Goal: Task Accomplishment & Management: Complete application form

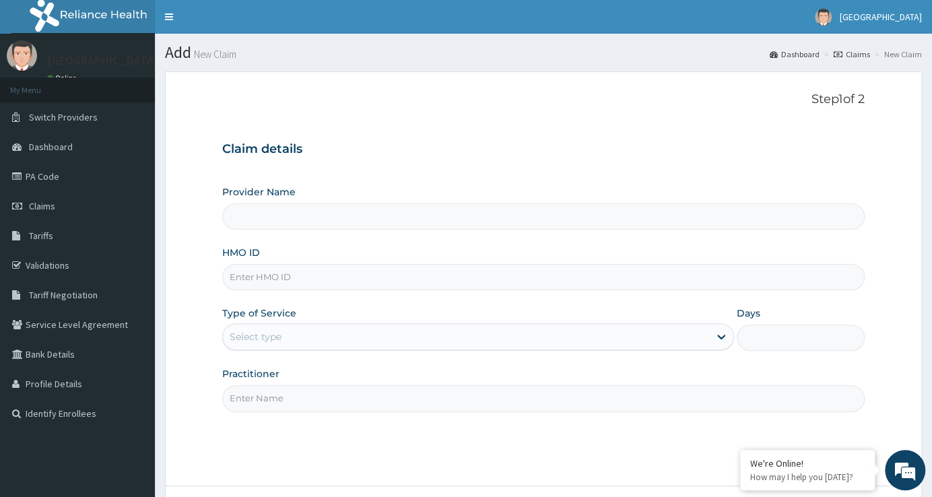
type input "[GEOGRAPHIC_DATA]"
click at [413, 281] on input "HMO ID" at bounding box center [543, 277] width 642 height 26
type input "pa/a9dc94"
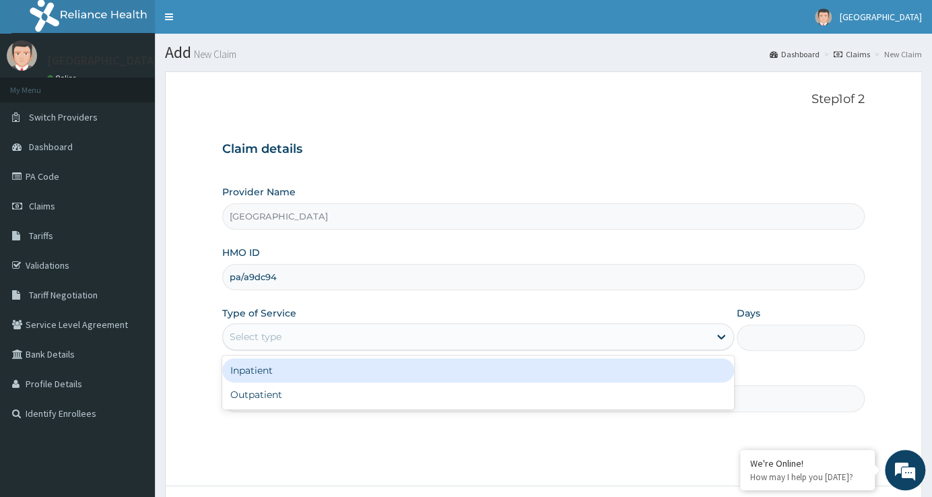
click at [590, 337] on div "Select type" at bounding box center [466, 337] width 486 height 22
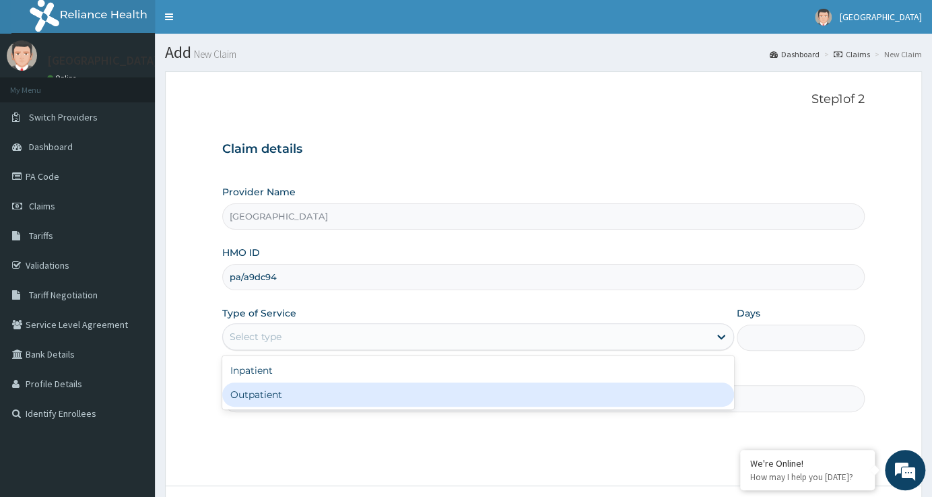
click at [567, 397] on div "Outpatient" at bounding box center [478, 394] width 512 height 24
type input "1"
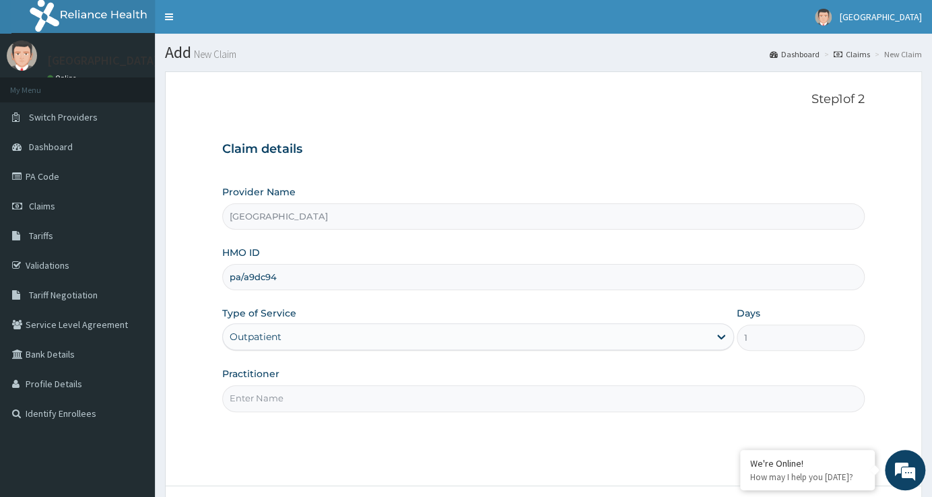
click at [539, 397] on input "Practitioner" at bounding box center [543, 398] width 642 height 26
type input "[PERSON_NAME]"
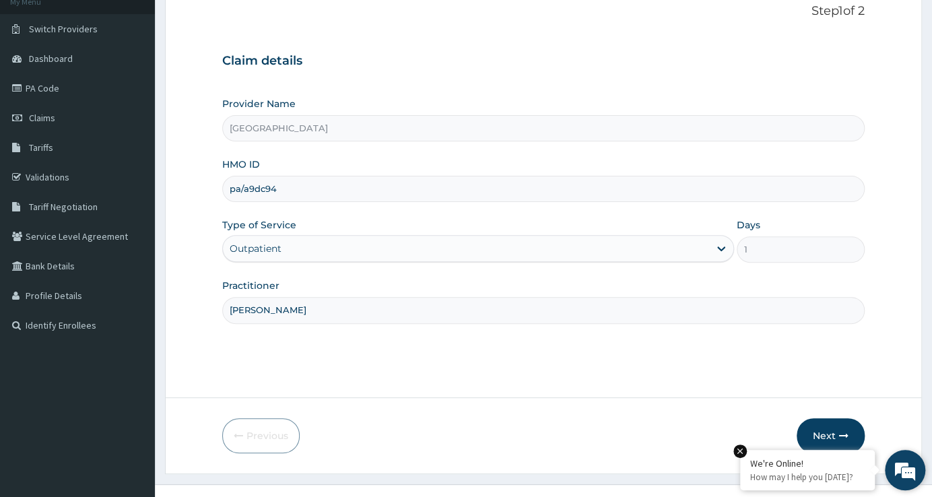
scroll to position [109, 0]
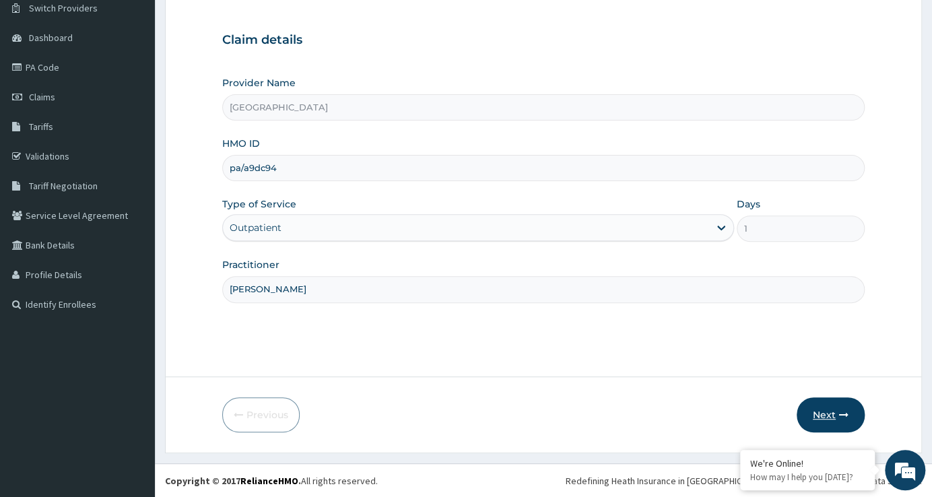
click at [832, 415] on button "Next" at bounding box center [830, 414] width 68 height 35
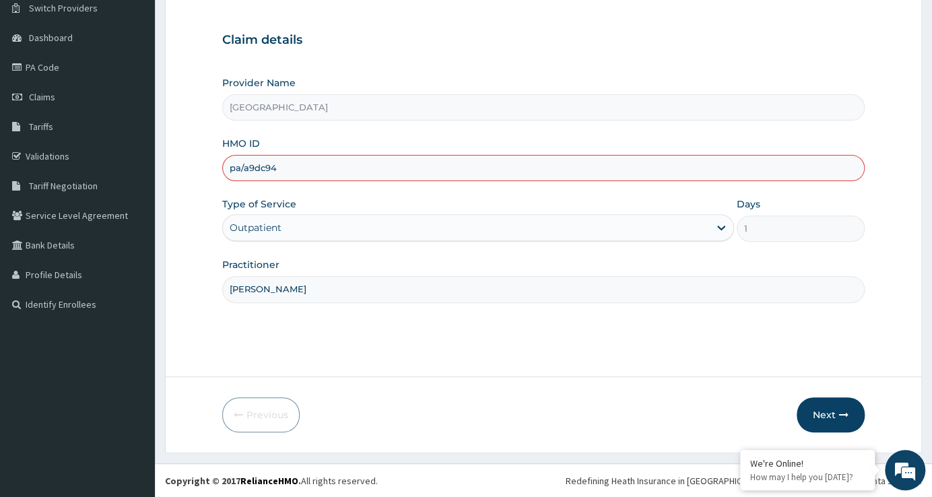
click at [625, 172] on input "pa/a9dc94" at bounding box center [543, 168] width 642 height 26
type input "p"
type input "GCP/10003/A"
click at [834, 409] on button "Next" at bounding box center [830, 414] width 68 height 35
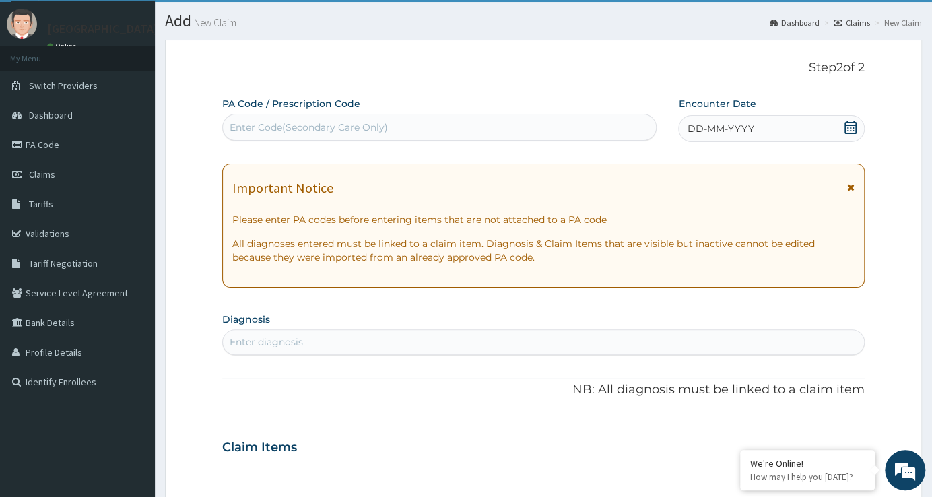
scroll to position [61, 0]
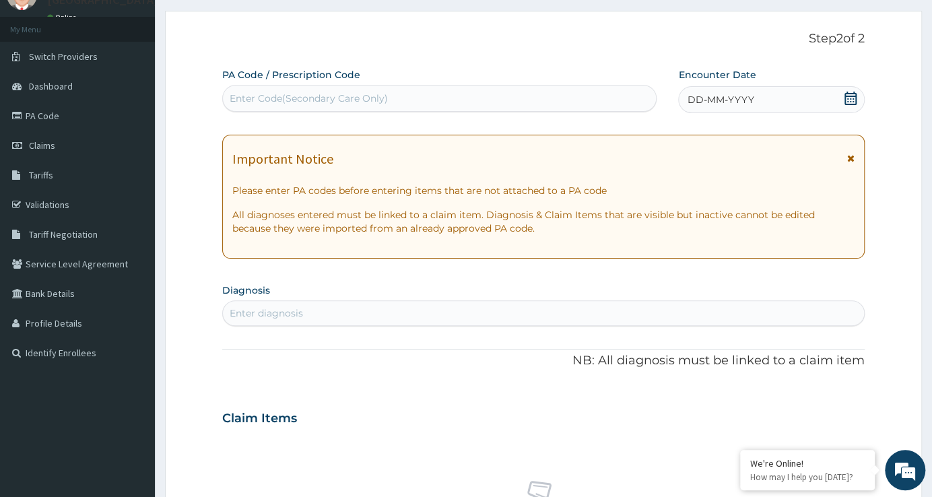
click at [476, 90] on div "Enter Code(Secondary Care Only)" at bounding box center [439, 99] width 433 height 22
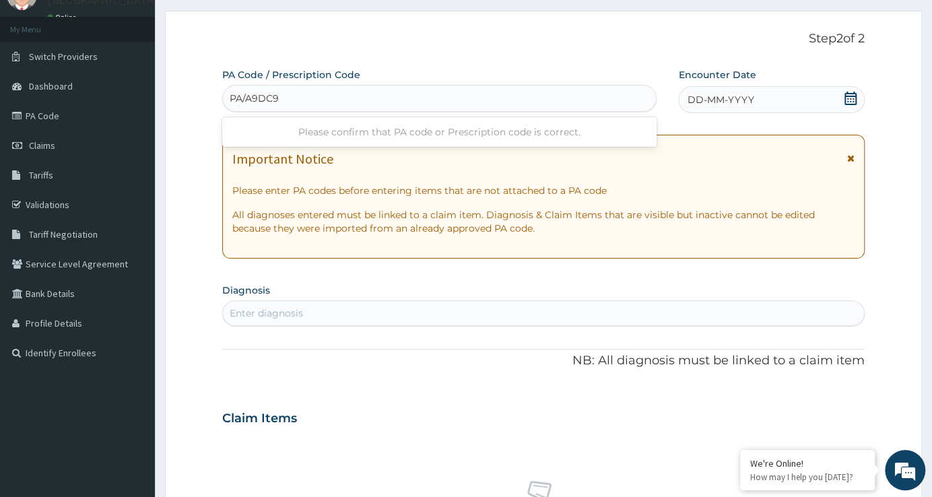
type input "PA/A9DC94"
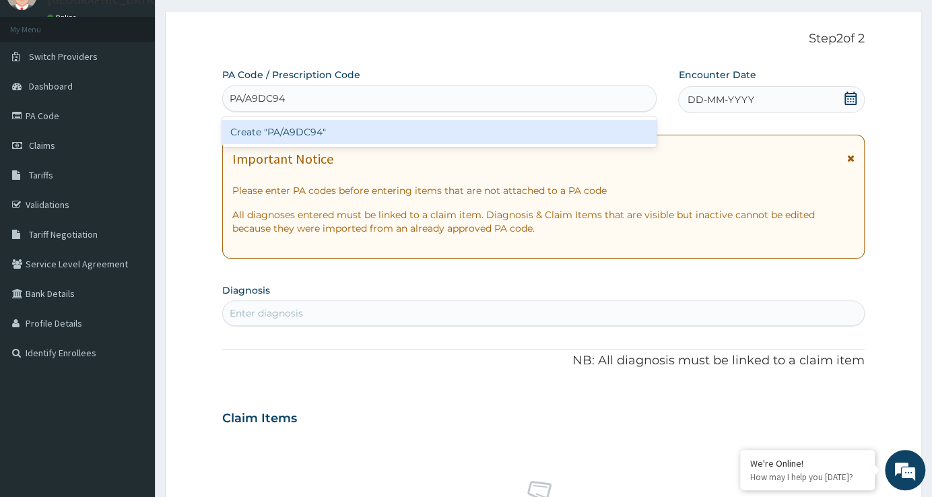
click at [364, 139] on div "Create "PA/A9DC94"" at bounding box center [439, 132] width 434 height 24
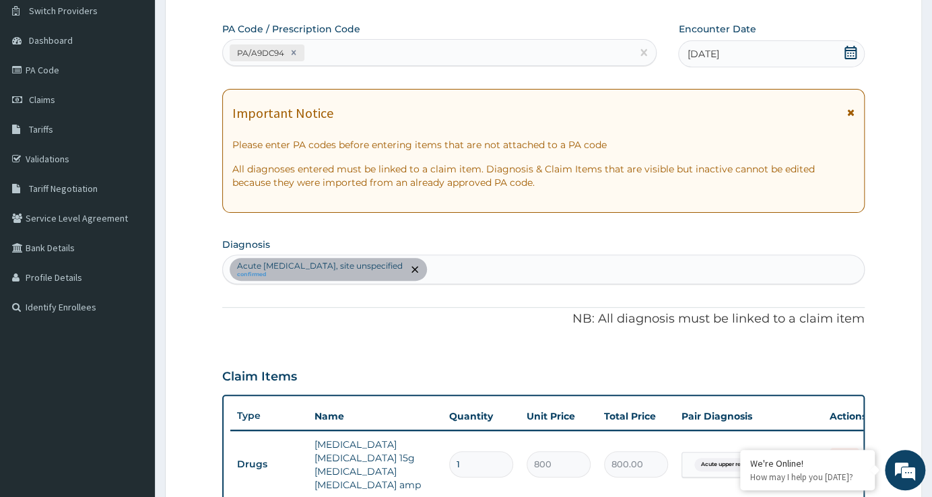
scroll to position [83, 0]
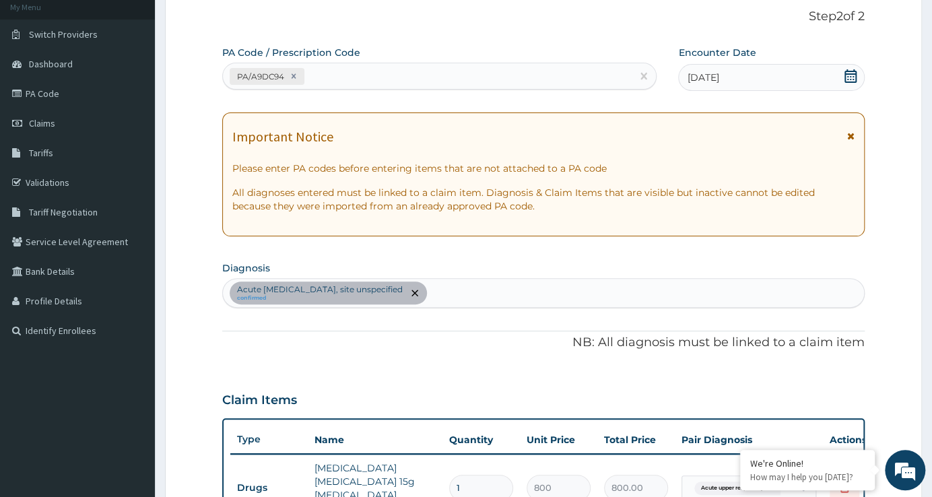
click at [500, 283] on div "Acute [MEDICAL_DATA], site unspecified confirmed" at bounding box center [543, 293] width 641 height 28
type input "f"
type input "plas"
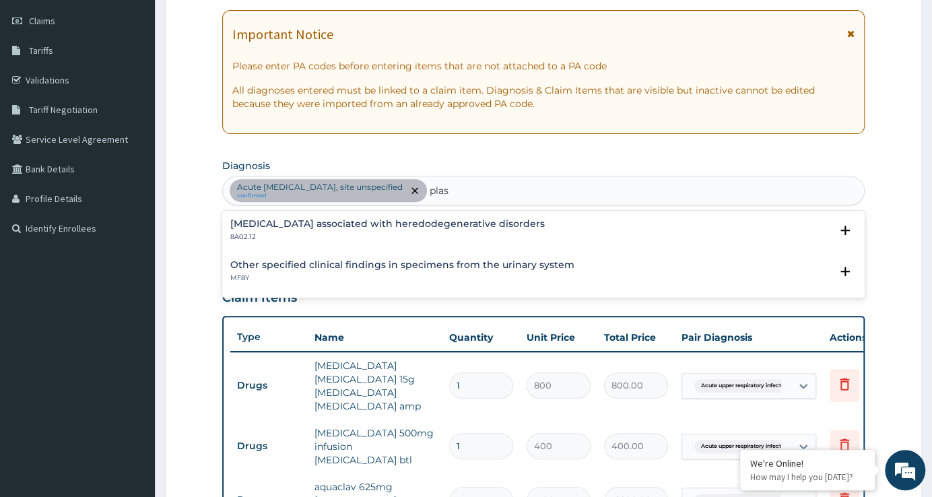
scroll to position [144, 0]
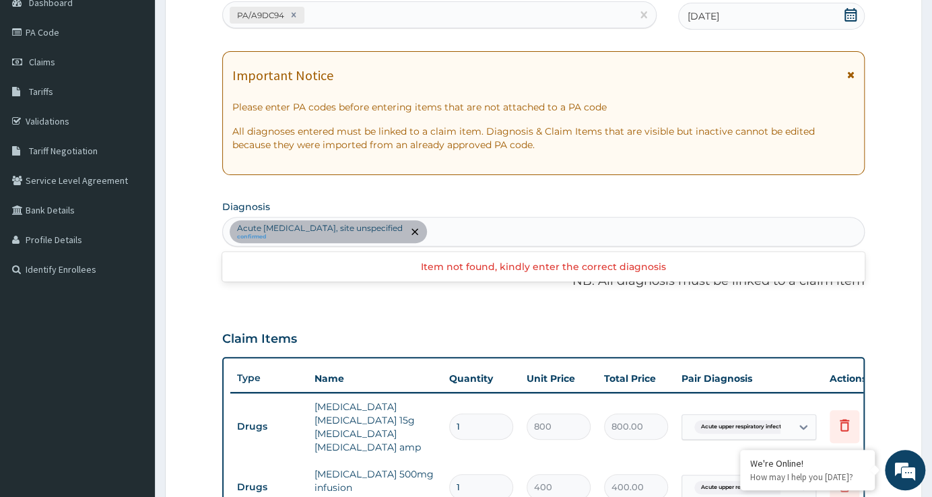
click at [566, 233] on div "Acute [MEDICAL_DATA], site unspecified confirmed" at bounding box center [543, 231] width 641 height 28
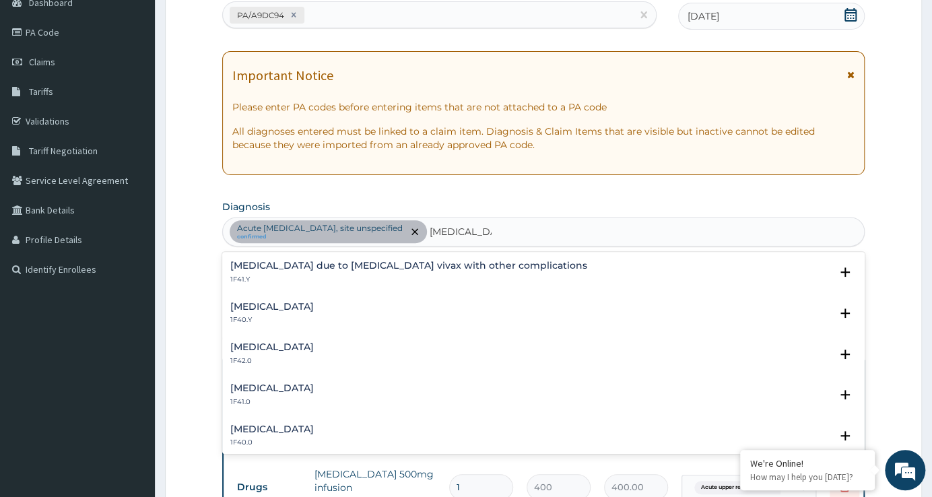
scroll to position [375, 0]
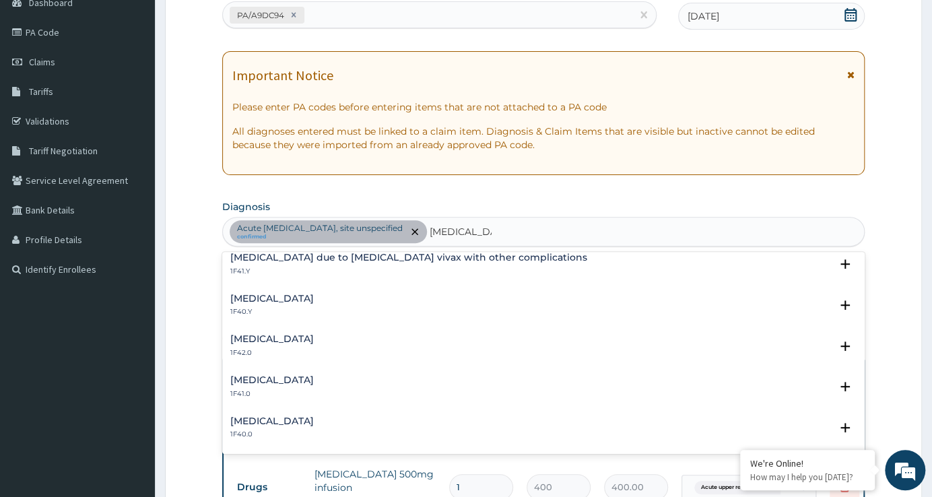
type input "[MEDICAL_DATA]"
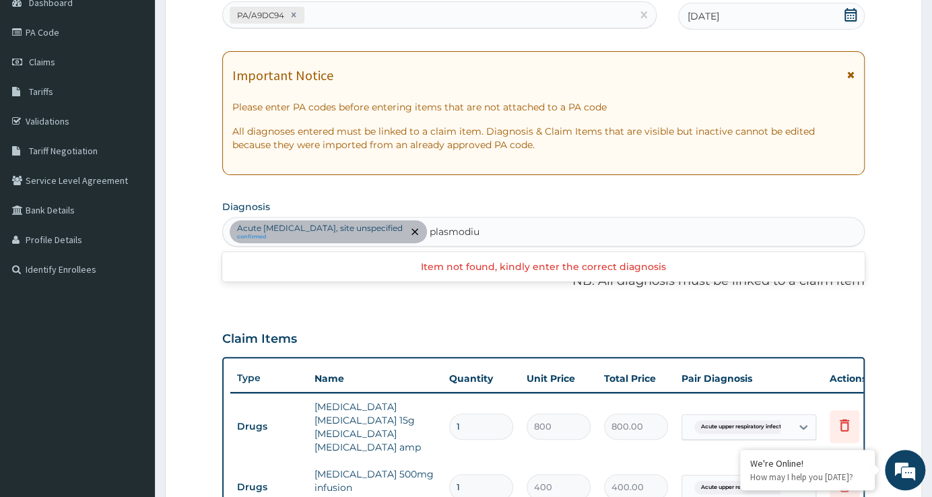
type input "[MEDICAL_DATA]"
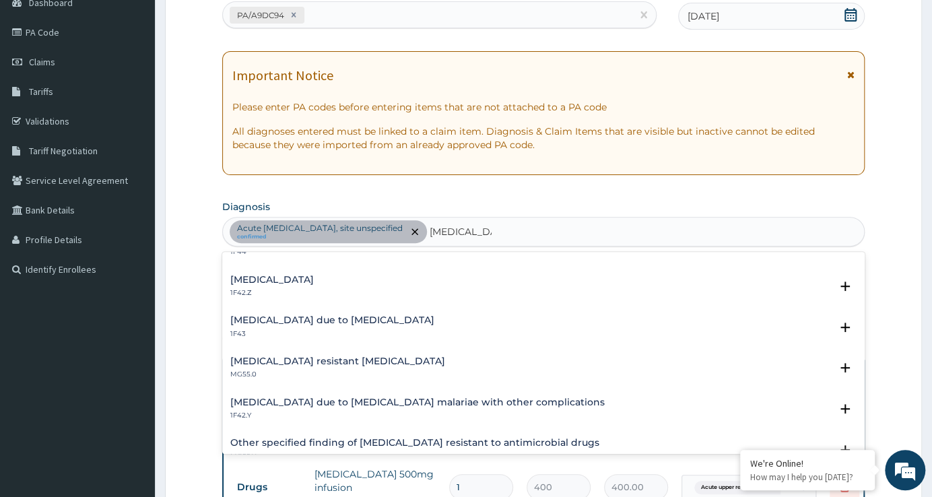
scroll to position [0, 0]
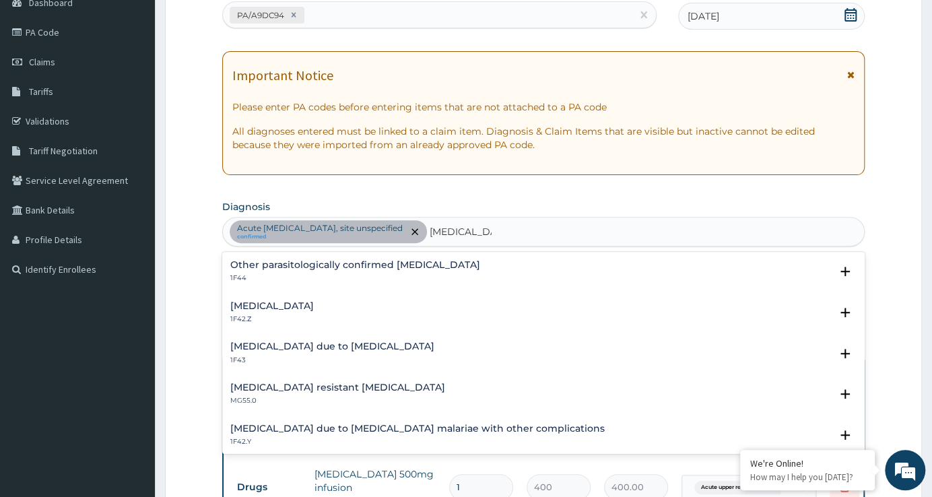
click at [314, 302] on h4 "[MEDICAL_DATA]" at bounding box center [271, 306] width 83 height 10
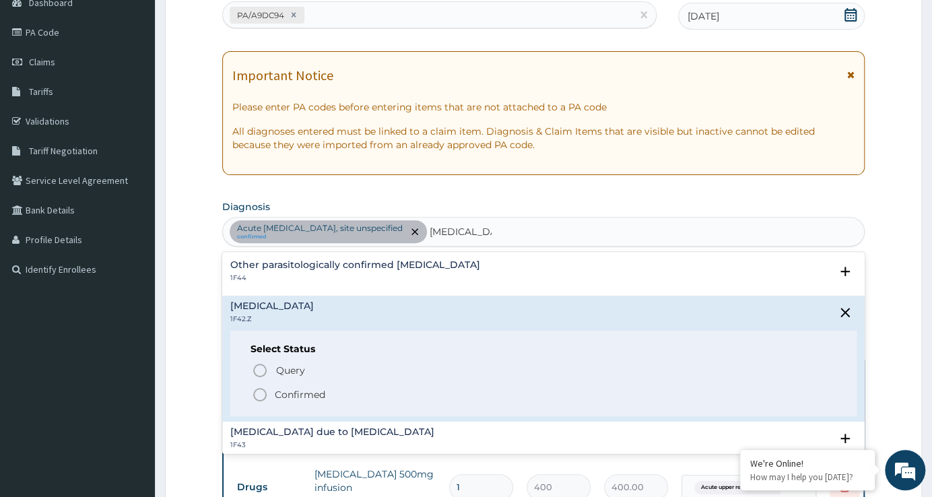
click at [256, 393] on icon "status option filled" at bounding box center [260, 394] width 16 height 16
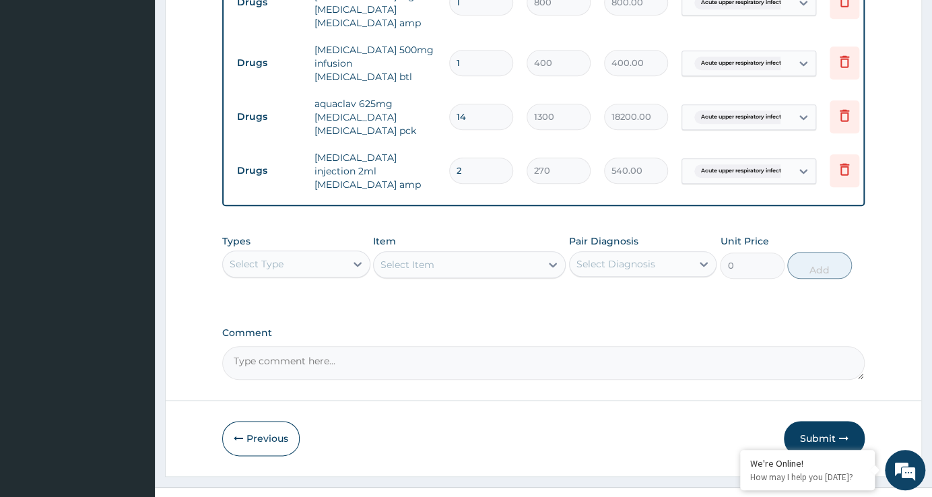
scroll to position [572, 0]
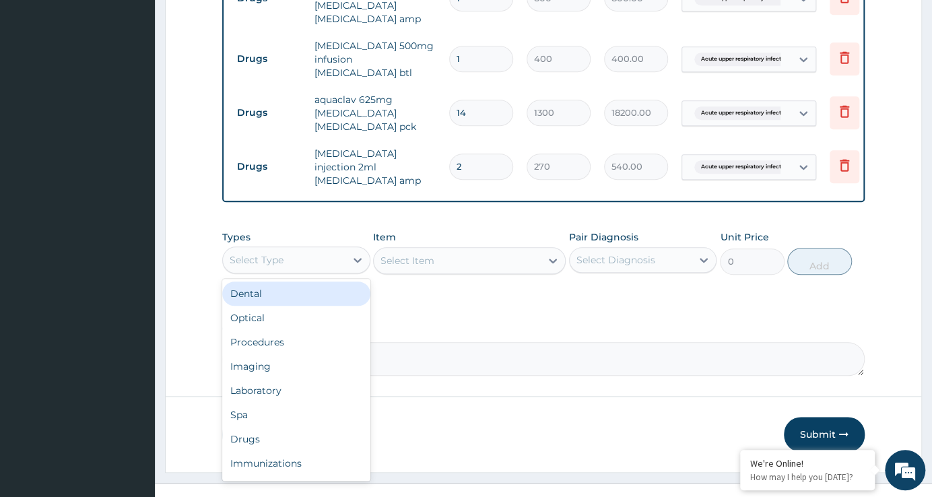
click at [290, 249] on div "Select Type" at bounding box center [284, 260] width 122 height 22
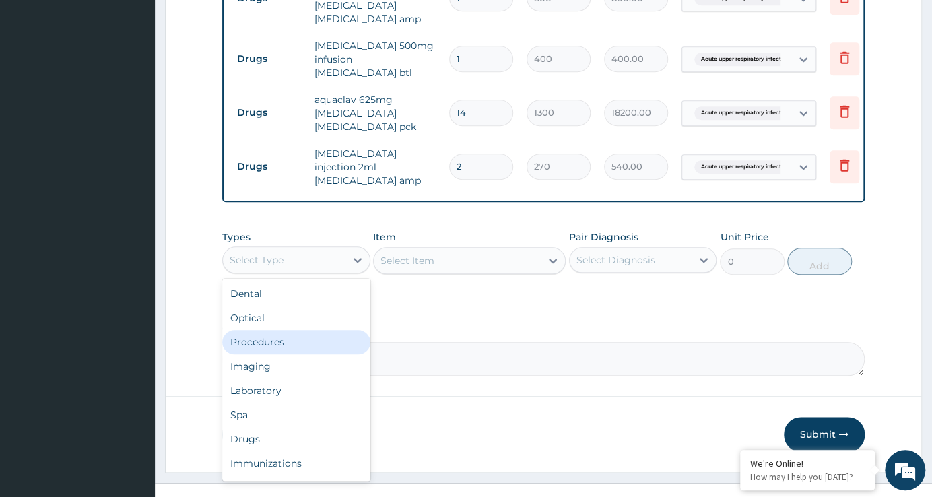
click at [261, 330] on div "Procedures" at bounding box center [295, 342] width 147 height 24
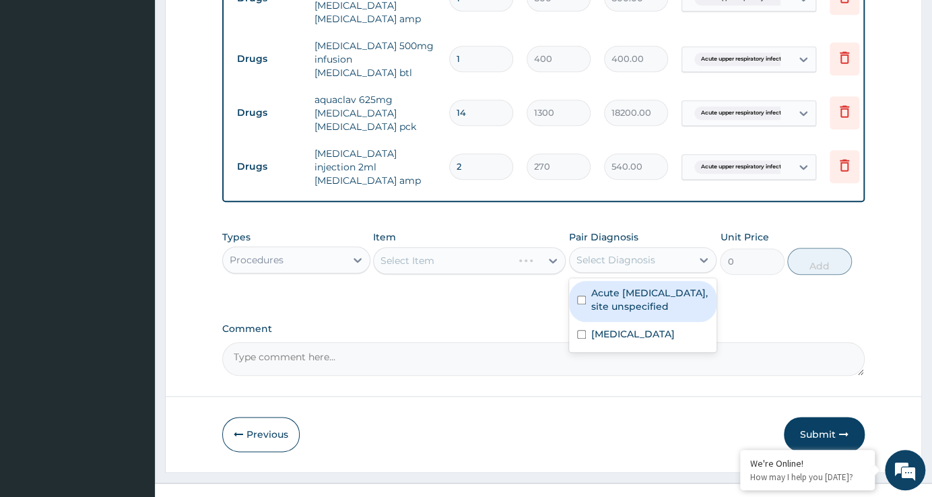
click at [619, 253] on div "Select Diagnosis" at bounding box center [615, 259] width 79 height 13
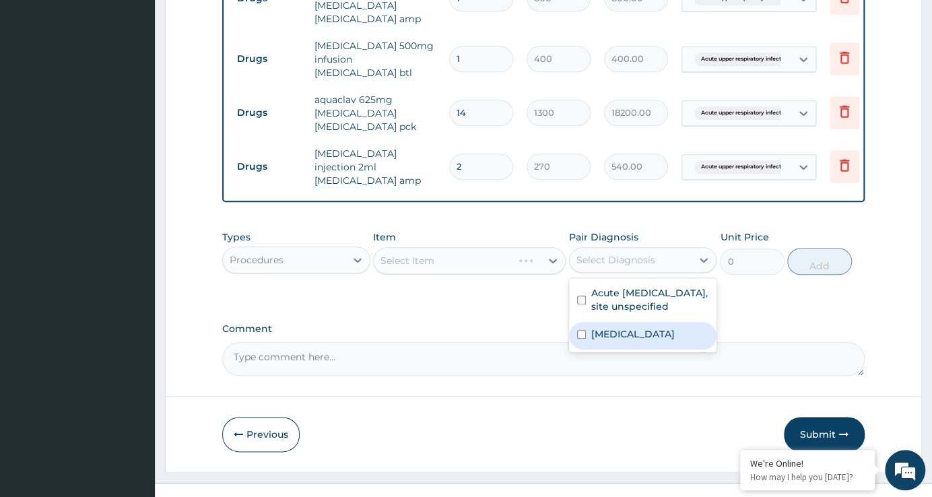
click at [617, 341] on label "[MEDICAL_DATA]" at bounding box center [632, 333] width 83 height 13
checkbox input "true"
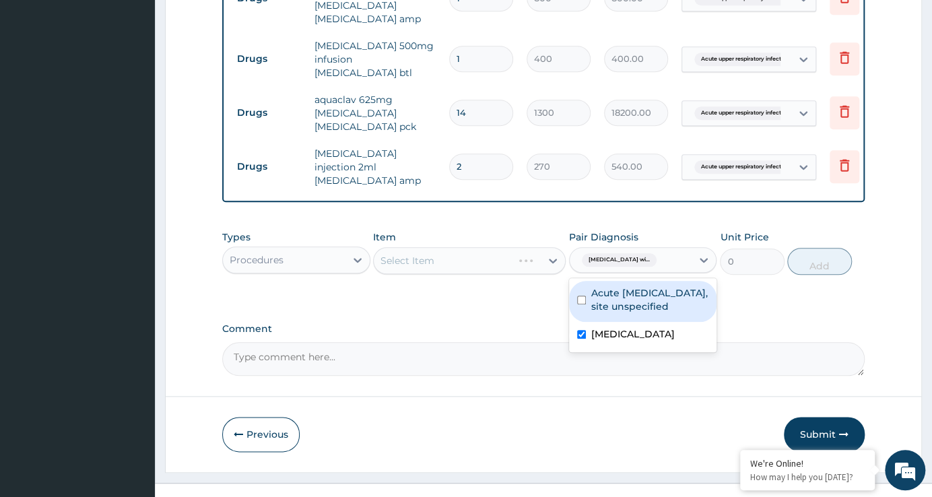
click at [635, 286] on label "Acute [MEDICAL_DATA], site unspecified" at bounding box center [649, 299] width 117 height 27
checkbox input "true"
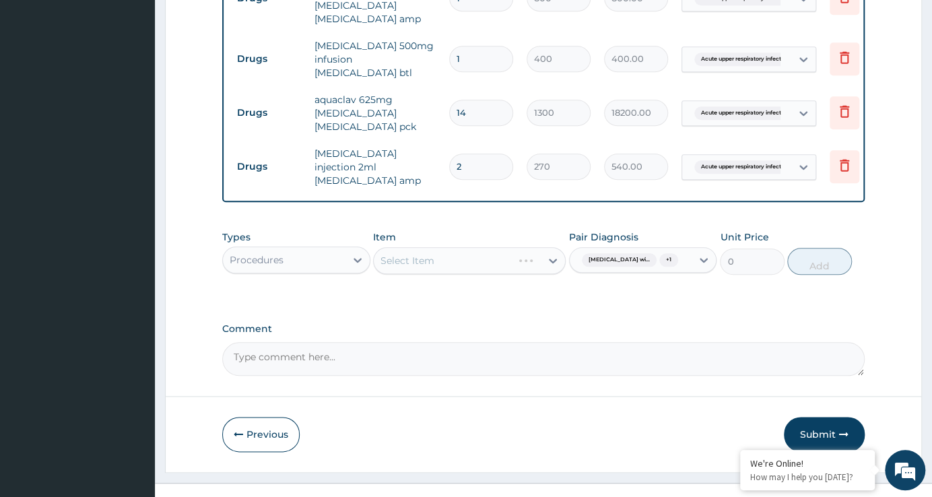
click at [472, 247] on div "Select Item" at bounding box center [469, 260] width 193 height 27
click at [476, 250] on div "Select Item" at bounding box center [457, 261] width 167 height 22
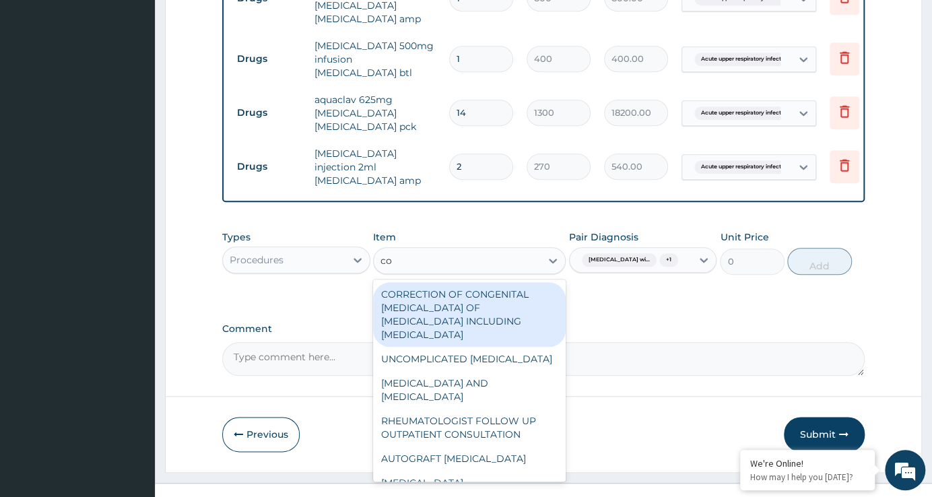
type input "con"
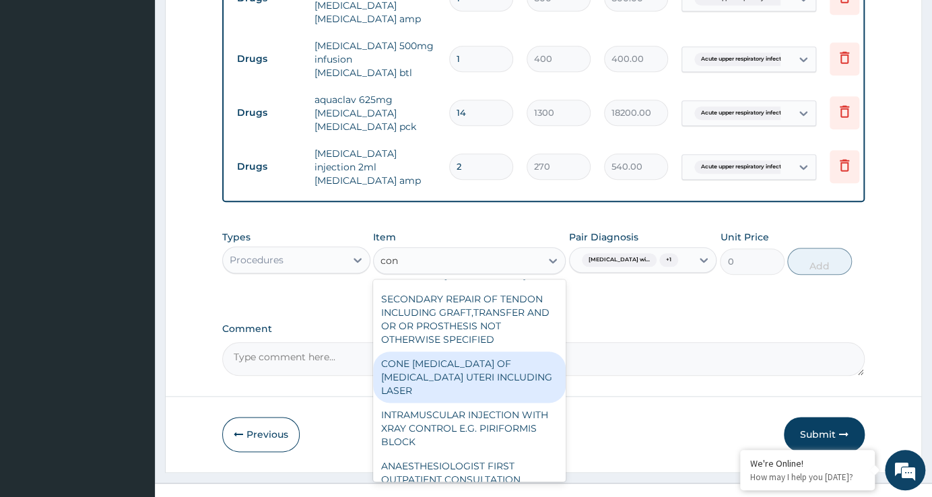
scroll to position [183, 0]
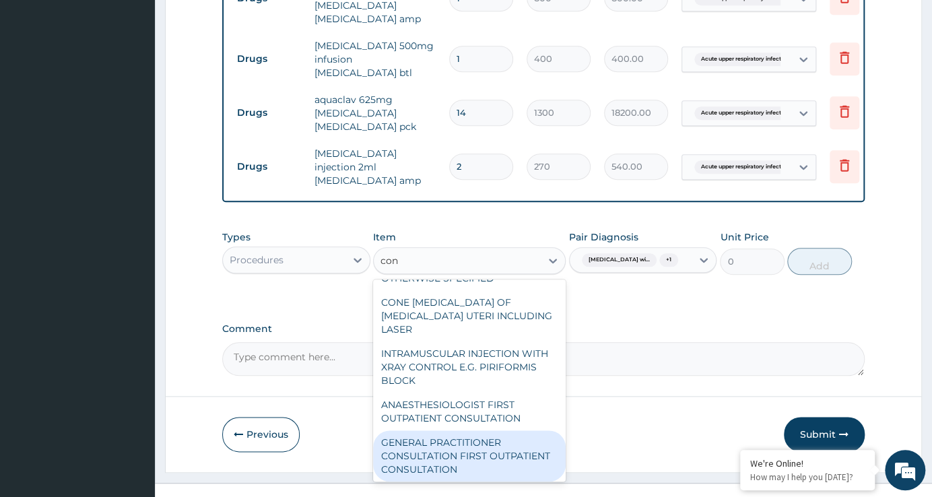
click at [440, 430] on div "GENERAL PRACTITIONER CONSULTATION FIRST OUTPATIENT CONSULTATION" at bounding box center [469, 455] width 193 height 51
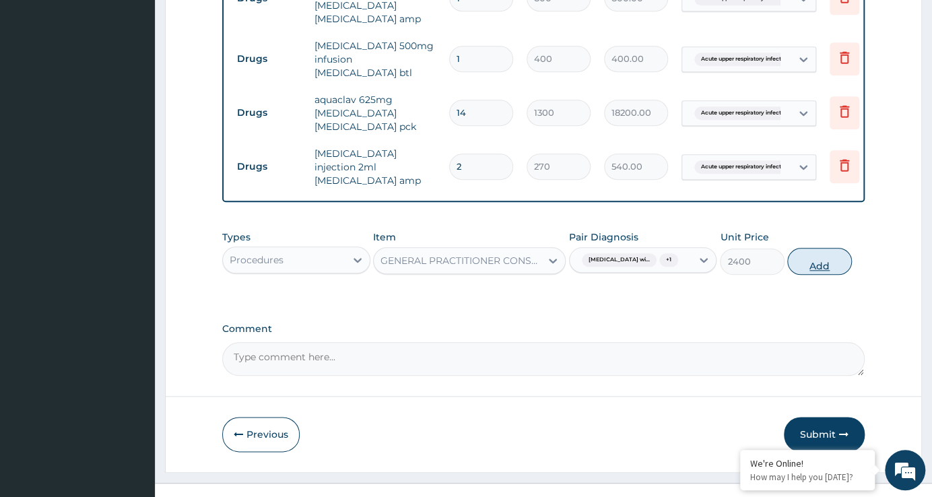
click at [816, 256] on button "Add" at bounding box center [819, 261] width 64 height 27
type input "0"
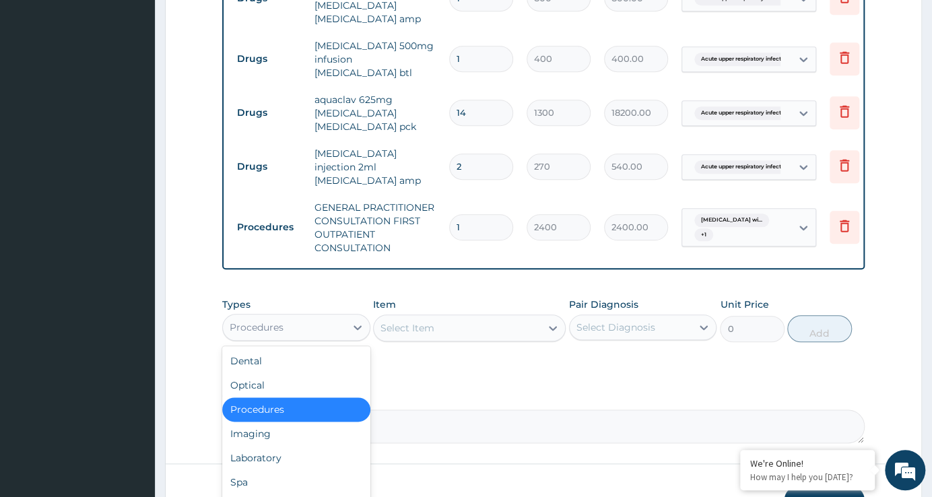
click at [329, 316] on div "Procedures" at bounding box center [284, 327] width 122 height 22
click at [284, 446] on div "Laboratory" at bounding box center [295, 458] width 147 height 24
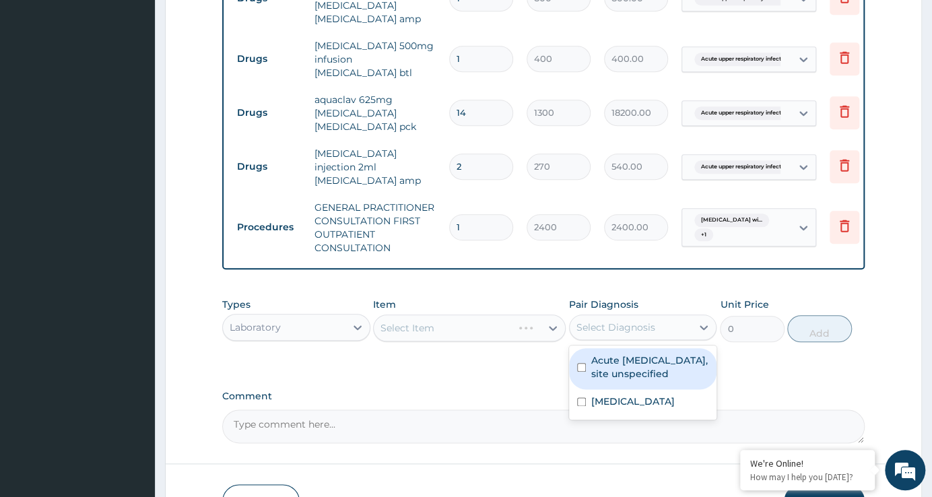
click at [656, 316] on div "Select Diagnosis" at bounding box center [631, 327] width 122 height 22
drag, startPoint x: 646, startPoint y: 345, endPoint x: 642, endPoint y: 361, distance: 16.0
click at [644, 353] on label "Acute [MEDICAL_DATA], site unspecified" at bounding box center [649, 366] width 117 height 27
checkbox input "true"
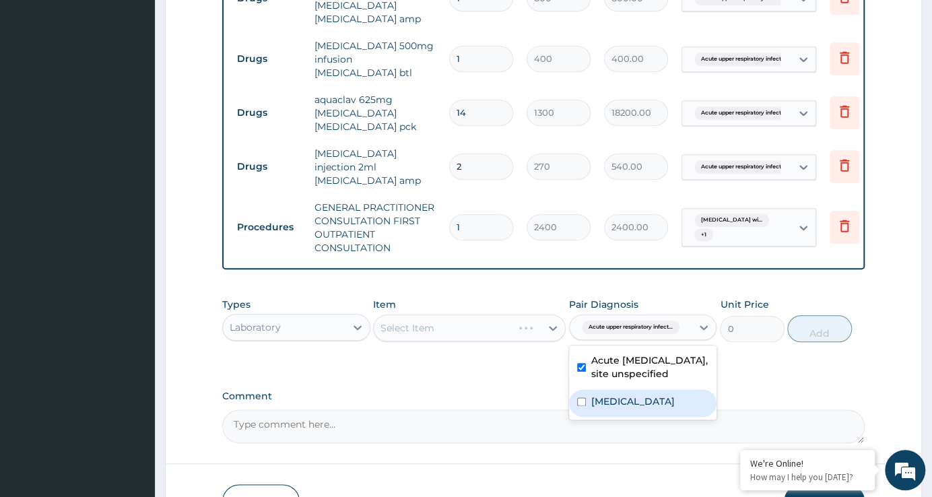
click at [637, 395] on label "[MEDICAL_DATA]" at bounding box center [632, 401] width 83 height 13
checkbox input "true"
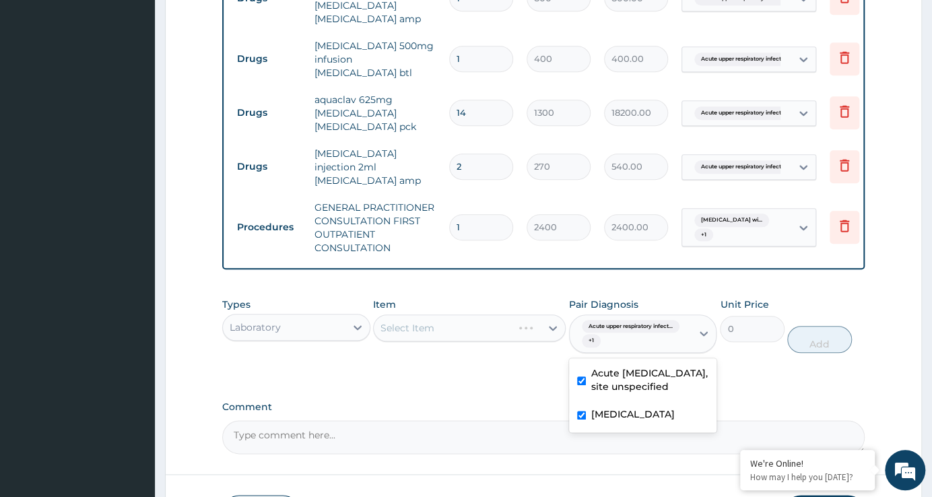
click at [512, 314] on div "Select Item" at bounding box center [469, 327] width 193 height 27
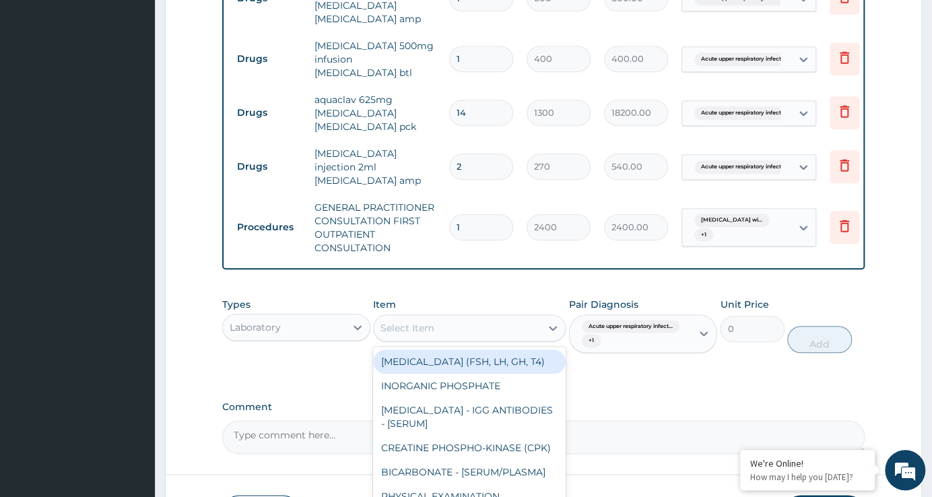
click at [507, 314] on div "Select Item" at bounding box center [469, 327] width 193 height 27
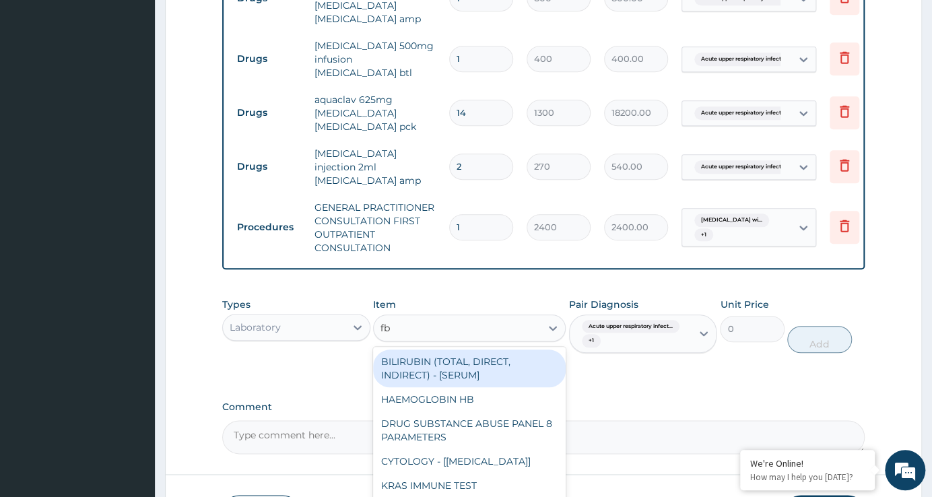
type input "fbc"
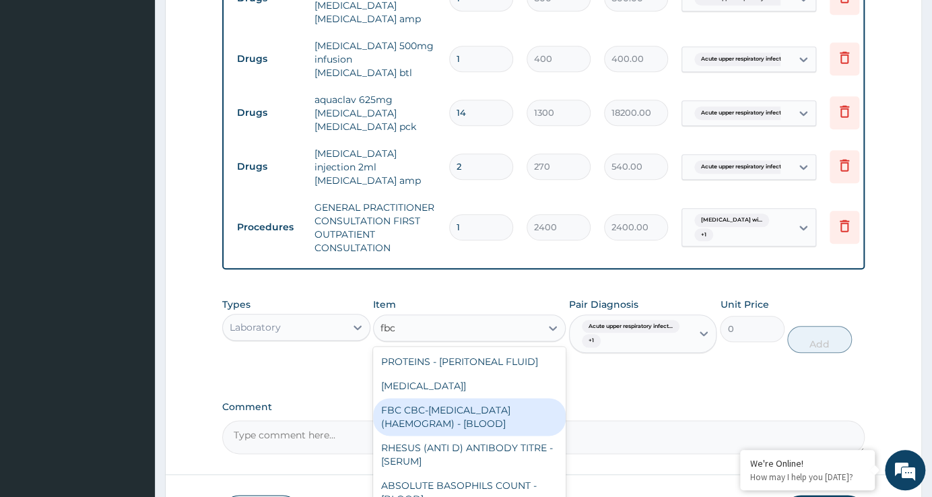
click at [483, 398] on div "FBC CBC-[MEDICAL_DATA] (HAEMOGRAM) - [BLOOD]" at bounding box center [469, 417] width 193 height 38
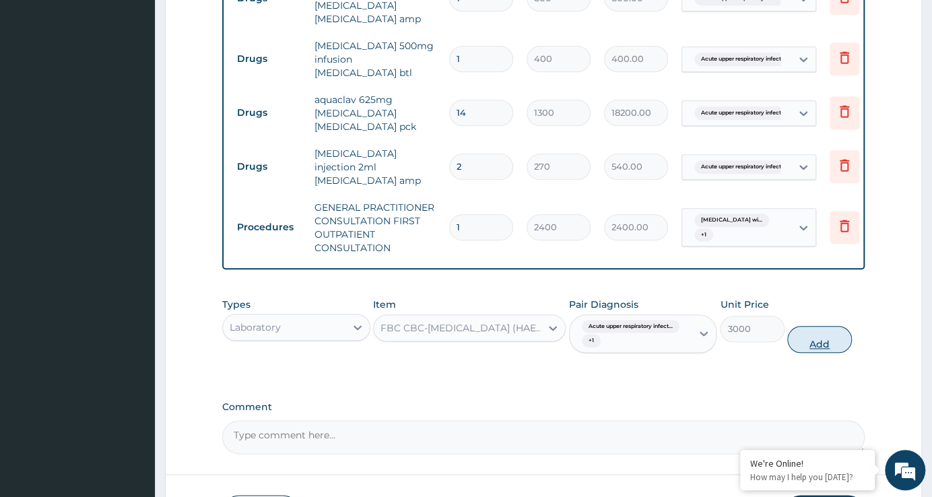
click at [825, 326] on button "Add" at bounding box center [819, 339] width 64 height 27
type input "0"
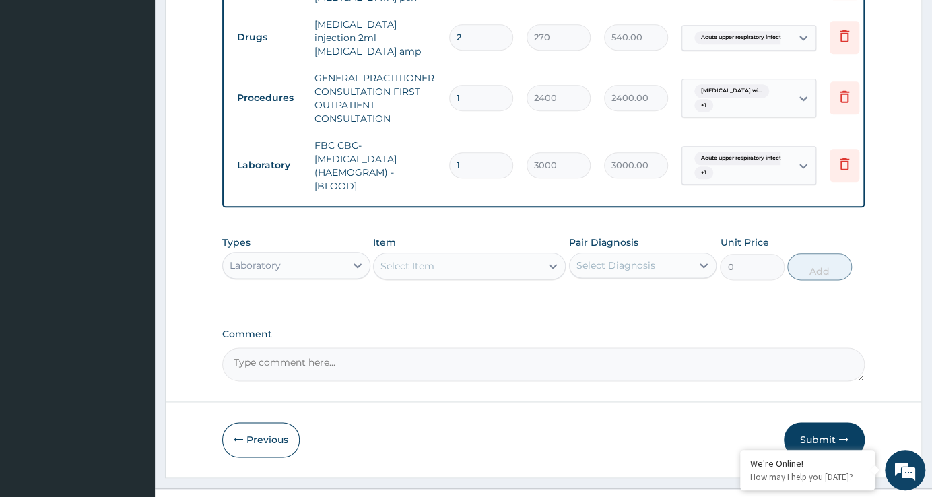
scroll to position [707, 0]
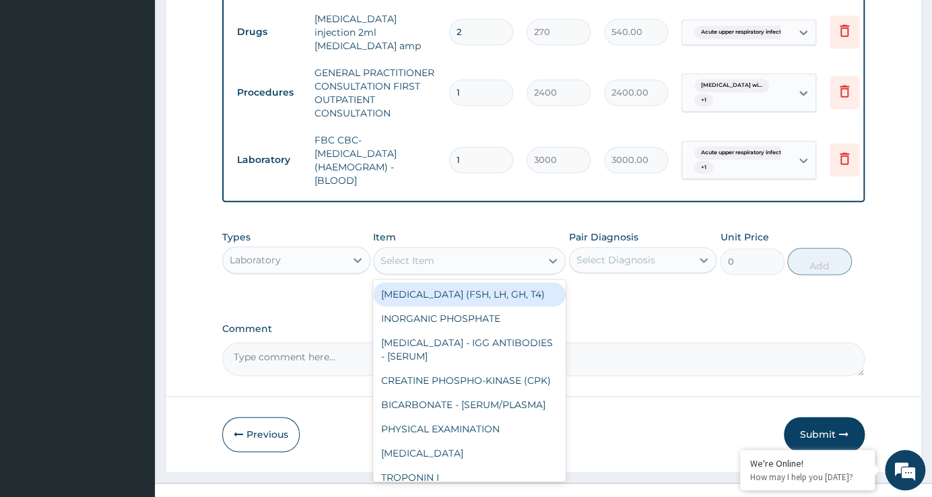
click at [496, 250] on div "Select Item" at bounding box center [457, 261] width 167 height 22
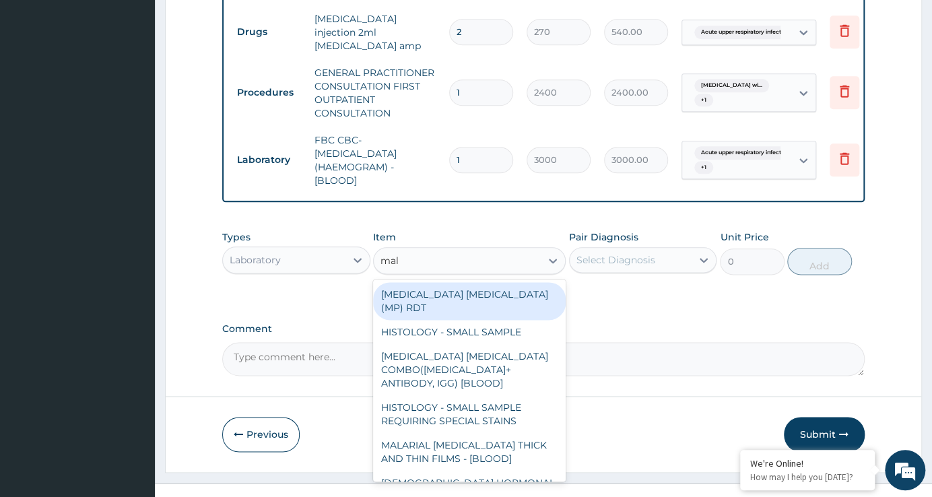
type input "mala"
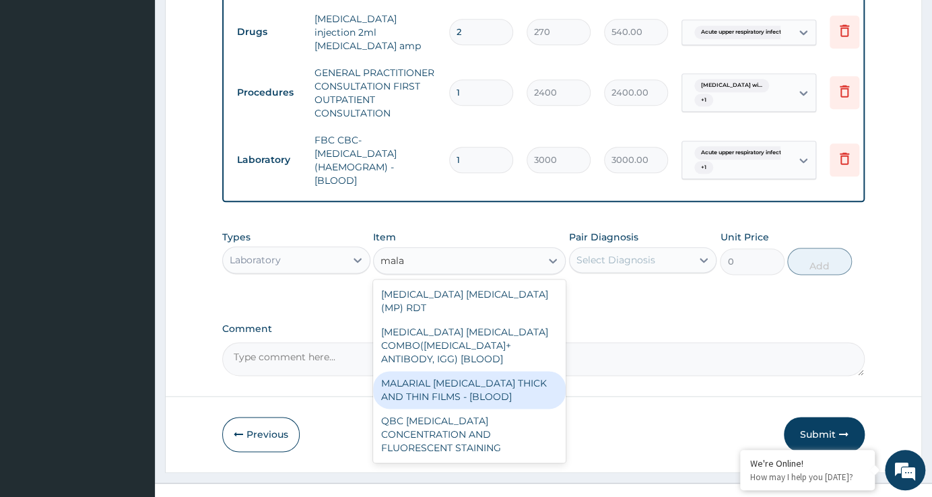
click at [498, 371] on div "MALARIAL [MEDICAL_DATA] THICK AND THIN FILMS - [BLOOD]" at bounding box center [469, 390] width 193 height 38
type input "1500"
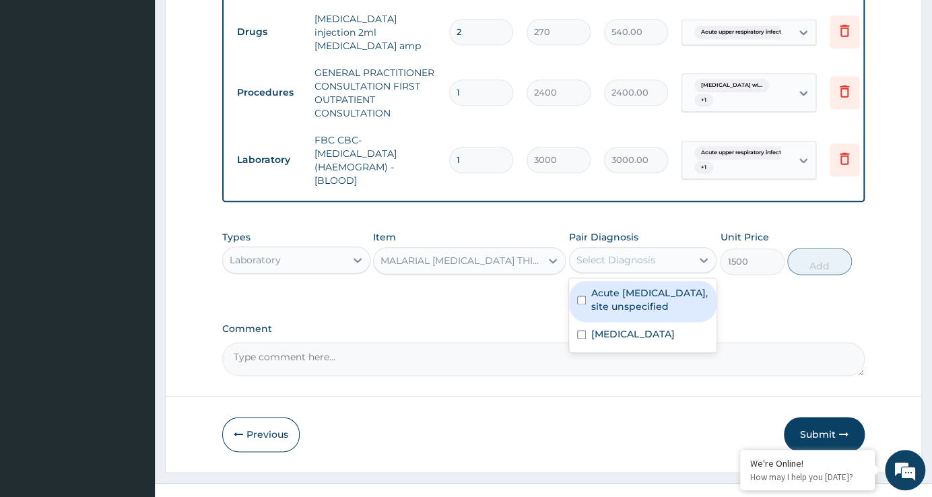
drag, startPoint x: 691, startPoint y: 235, endPoint x: 686, endPoint y: 270, distance: 35.4
click at [687, 250] on div "Select Diagnosis" at bounding box center [631, 260] width 122 height 22
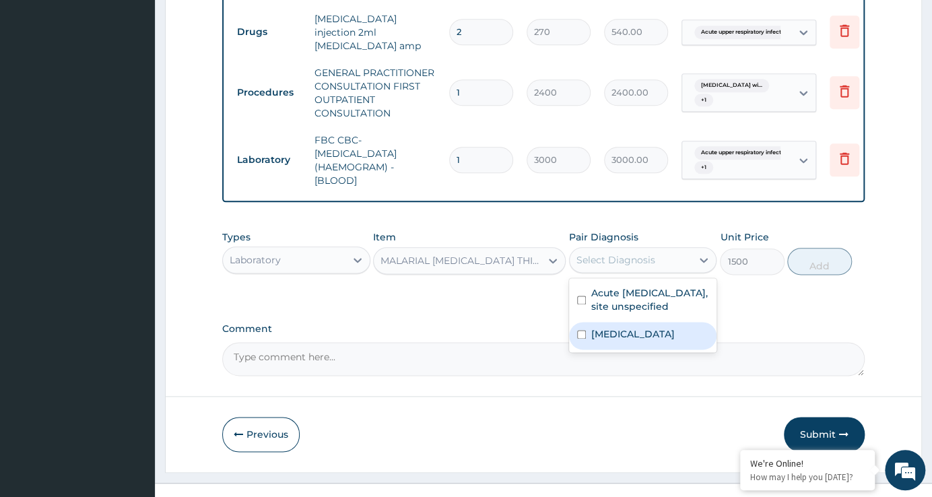
drag, startPoint x: 659, startPoint y: 339, endPoint x: 778, endPoint y: 277, distance: 133.7
click at [660, 339] on label "[MEDICAL_DATA]" at bounding box center [632, 333] width 83 height 13
checkbox input "true"
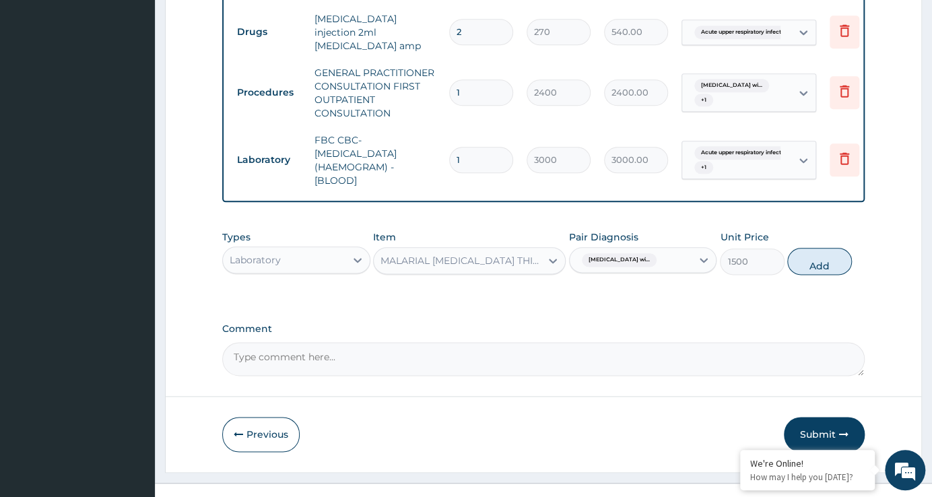
drag, startPoint x: 814, startPoint y: 236, endPoint x: 789, endPoint y: 242, distance: 25.8
click at [809, 248] on button "Add" at bounding box center [819, 261] width 64 height 27
type input "0"
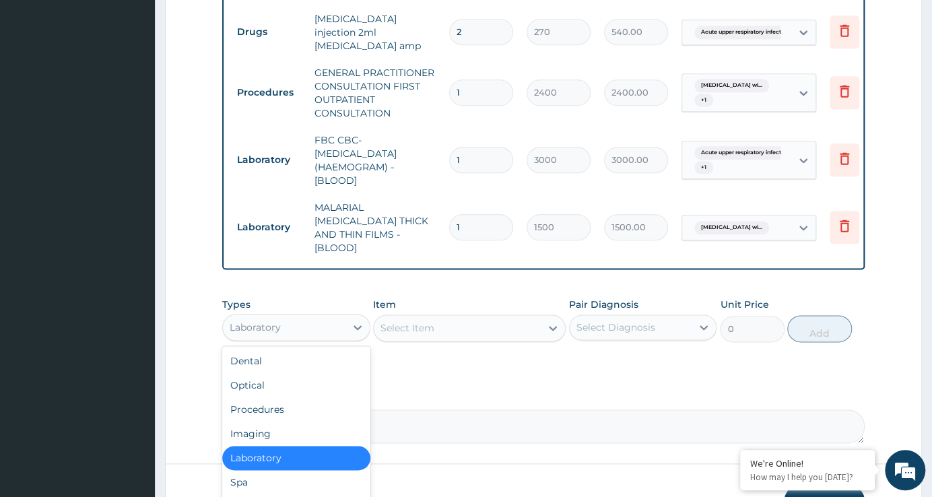
click at [317, 316] on div "Laboratory" at bounding box center [284, 327] width 122 height 22
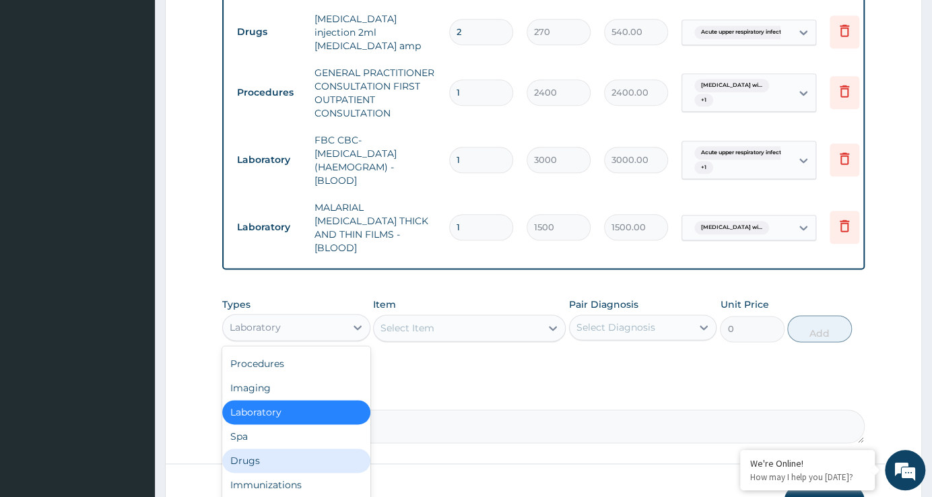
click at [280, 448] on div "Drugs" at bounding box center [295, 460] width 147 height 24
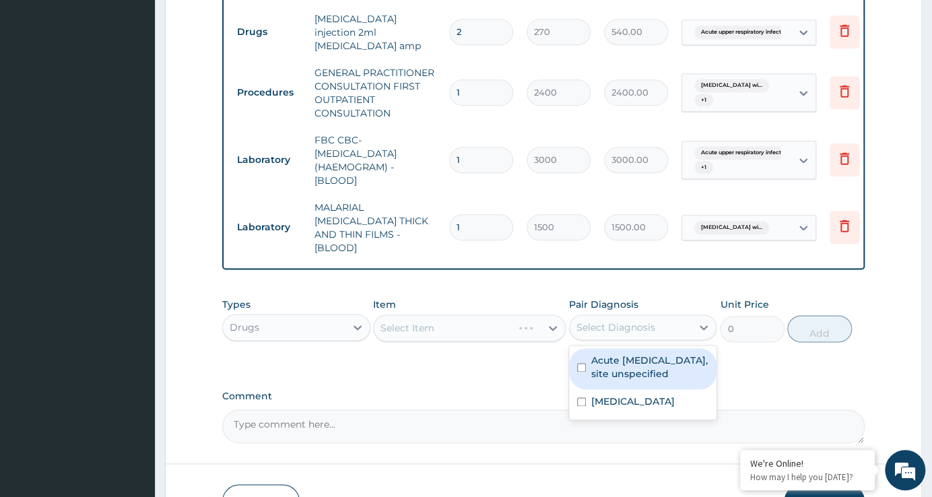
drag, startPoint x: 656, startPoint y: 293, endPoint x: 633, endPoint y: 325, distance: 39.1
click at [649, 316] on div "Select Diagnosis" at bounding box center [631, 327] width 122 height 22
click at [630, 353] on label "Acute [MEDICAL_DATA], site unspecified" at bounding box center [649, 366] width 117 height 27
checkbox input "true"
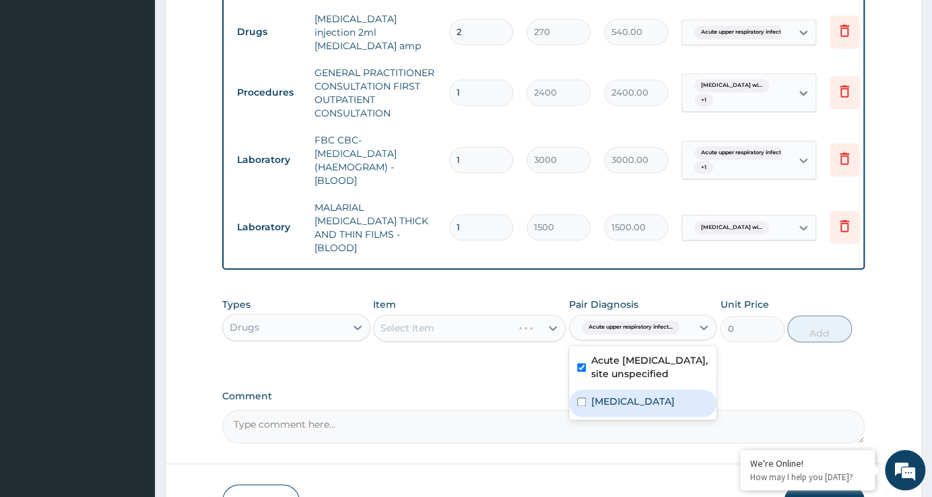
drag, startPoint x: 621, startPoint y: 401, endPoint x: 596, endPoint y: 391, distance: 26.6
click at [619, 401] on label "[MEDICAL_DATA]" at bounding box center [632, 401] width 83 height 13
checkbox input "true"
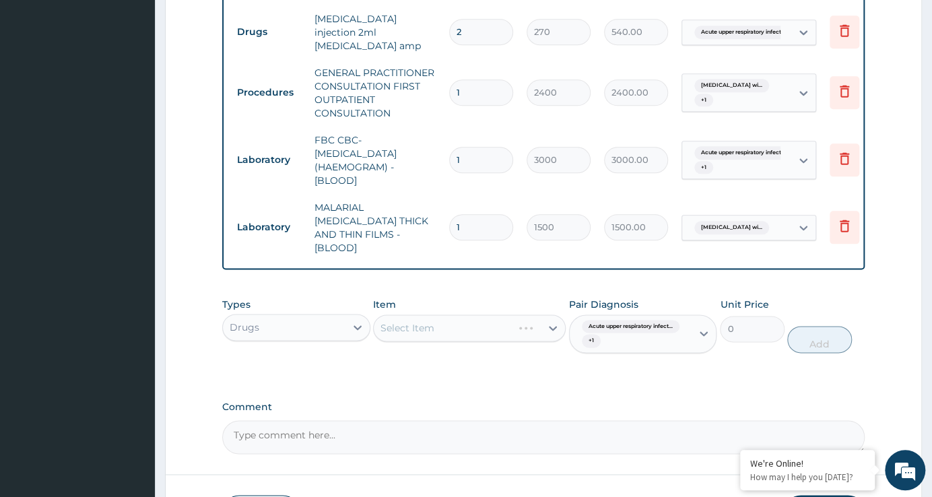
drag, startPoint x: 471, startPoint y: 298, endPoint x: 459, endPoint y: 248, distance: 50.6
click at [466, 298] on div "Item Select Item" at bounding box center [469, 326] width 193 height 56
